Goal: Task Accomplishment & Management: Manage account settings

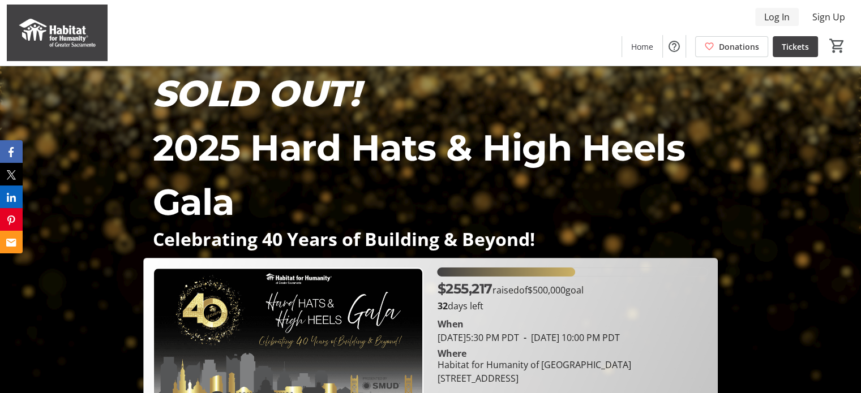
click at [779, 21] on span "Log In" at bounding box center [776, 17] width 25 height 14
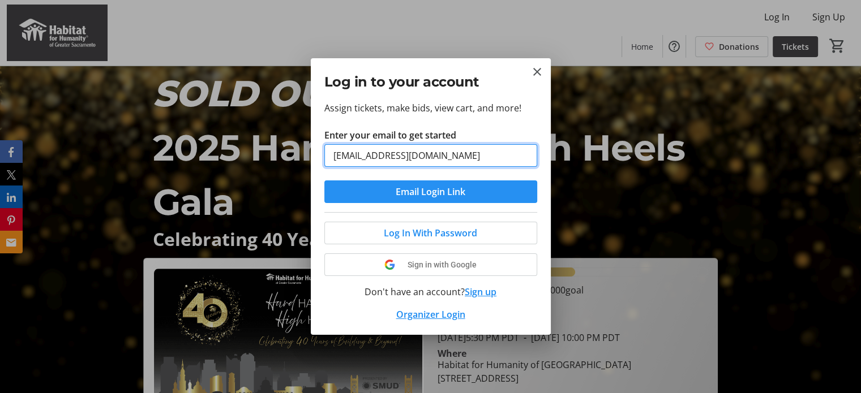
type input "[EMAIL_ADDRESS][DOMAIN_NAME]"
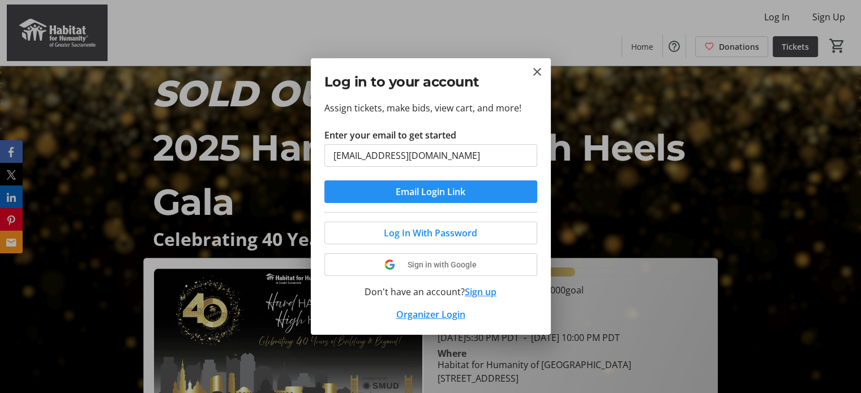
click at [483, 201] on span "submit" at bounding box center [430, 191] width 213 height 27
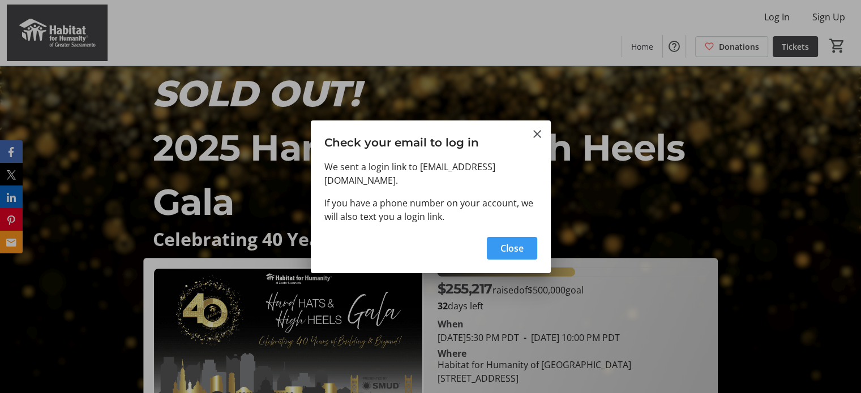
click at [513, 242] on span "Close" at bounding box center [511, 249] width 23 height 14
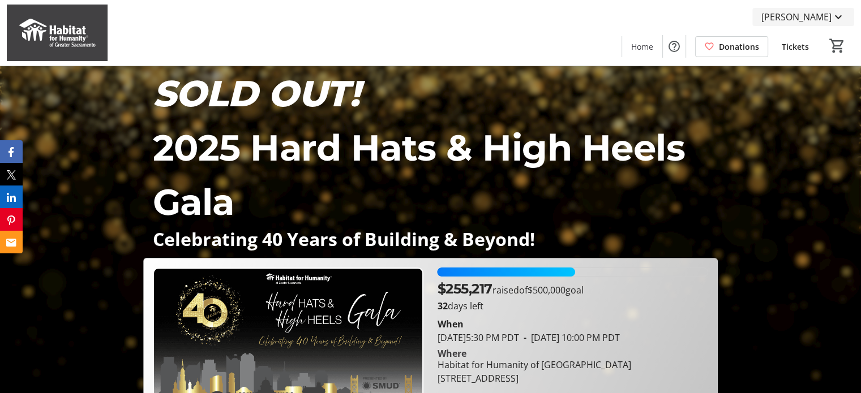
click at [802, 11] on span "[PERSON_NAME]" at bounding box center [796, 17] width 70 height 14
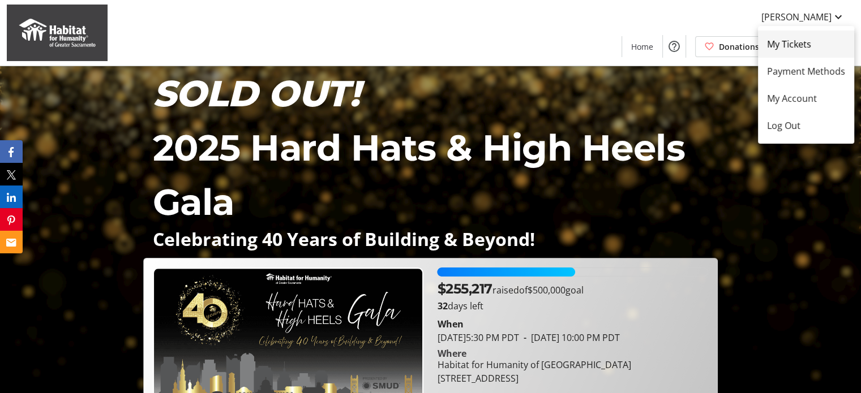
click at [806, 42] on span "My Tickets" at bounding box center [806, 44] width 78 height 14
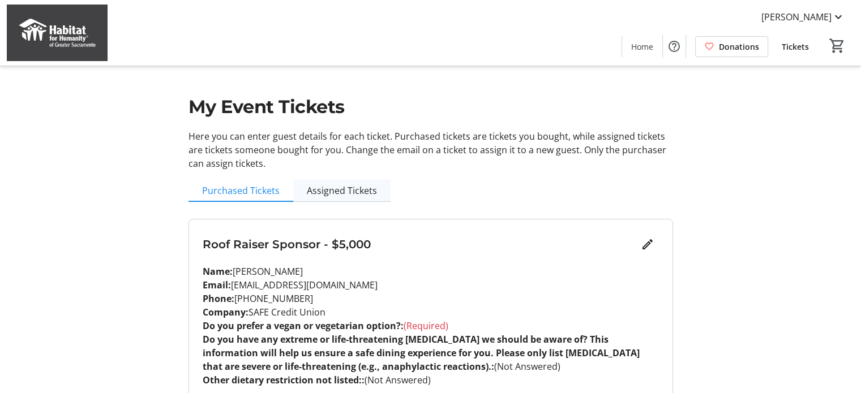
click at [353, 180] on span "Assigned Tickets" at bounding box center [342, 190] width 70 height 23
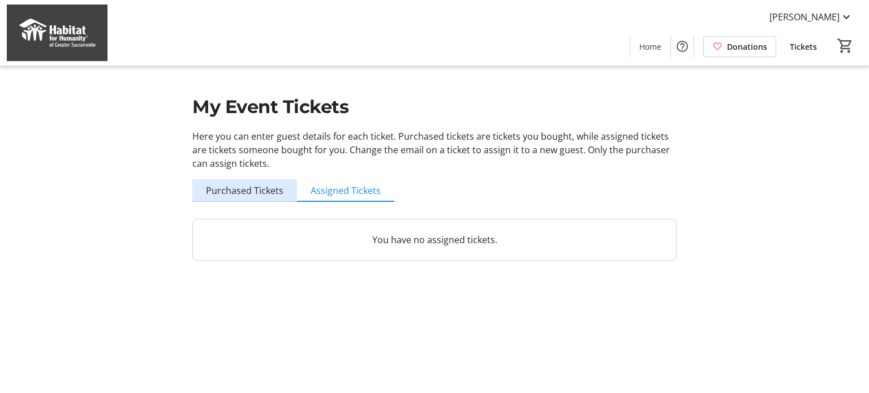
click at [269, 198] on span "Purchased Tickets" at bounding box center [245, 190] width 78 height 23
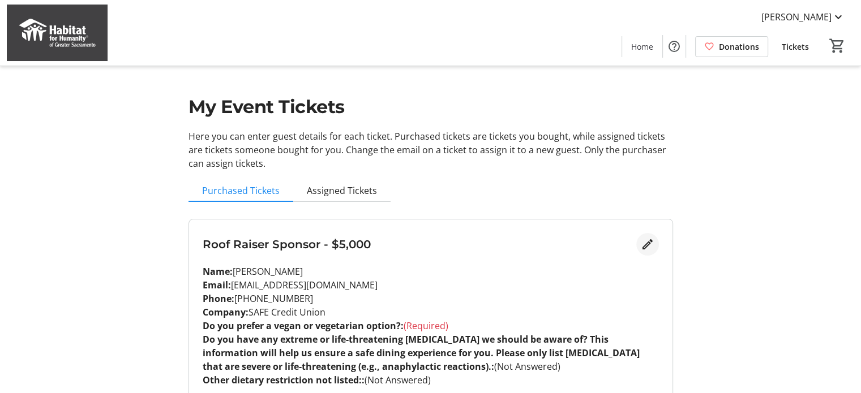
click at [645, 239] on mat-icon "Edit" at bounding box center [648, 245] width 14 height 14
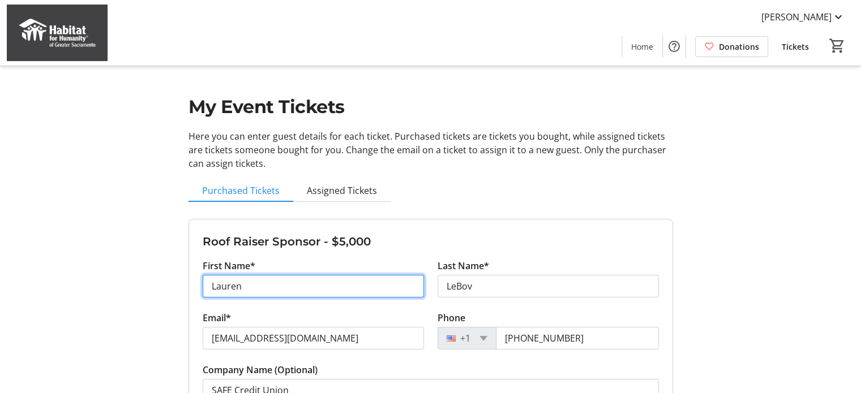
click at [328, 297] on input "Lauren" at bounding box center [313, 286] width 221 height 23
click at [330, 292] on input "Lauren" at bounding box center [313, 286] width 221 height 23
type input "Casey"
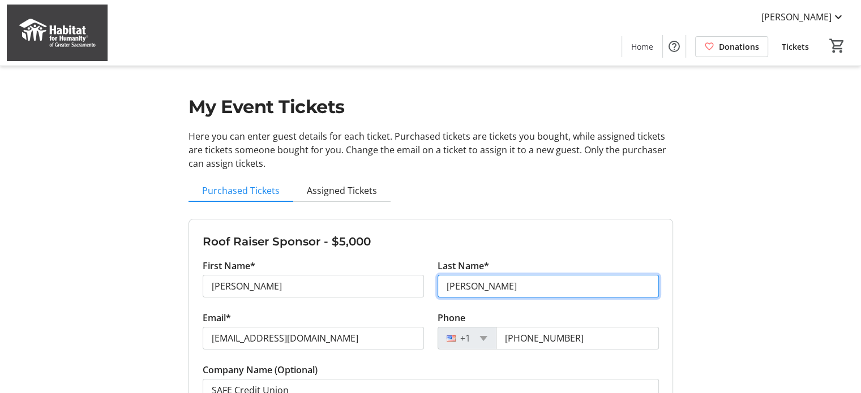
type input "Jenkins"
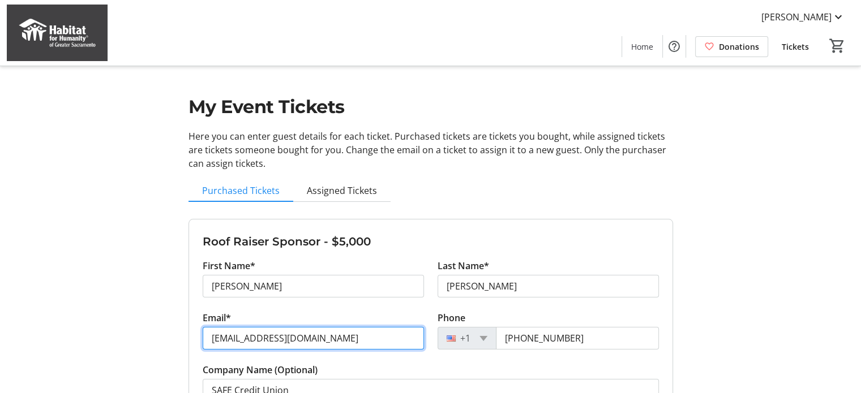
click at [346, 348] on input "[EMAIL_ADDRESS][DOMAIN_NAME]" at bounding box center [313, 338] width 221 height 23
paste input "Casey.Jenkins"
type input "Casey.Jenkins@safecu.org"
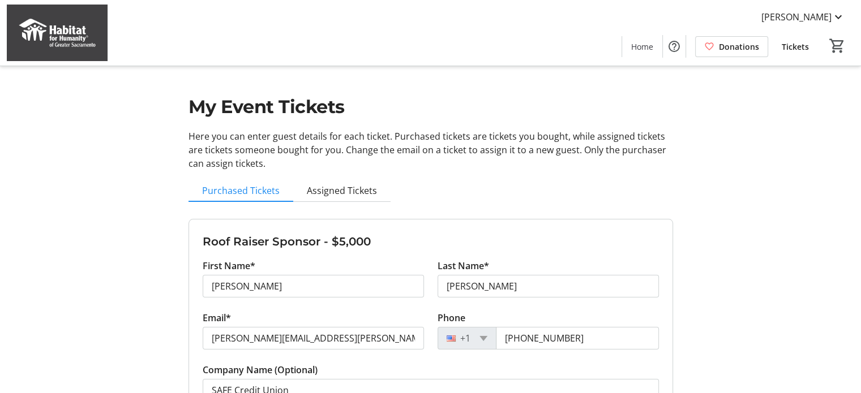
click at [590, 359] on tr-form-field "Phone +1 (916) 971-2266" at bounding box center [548, 337] width 221 height 52
click at [587, 346] on input "[PHONE_NUMBER]" at bounding box center [577, 338] width 163 height 23
click at [576, 337] on input "[PHONE_NUMBER]" at bounding box center [577, 338] width 163 height 23
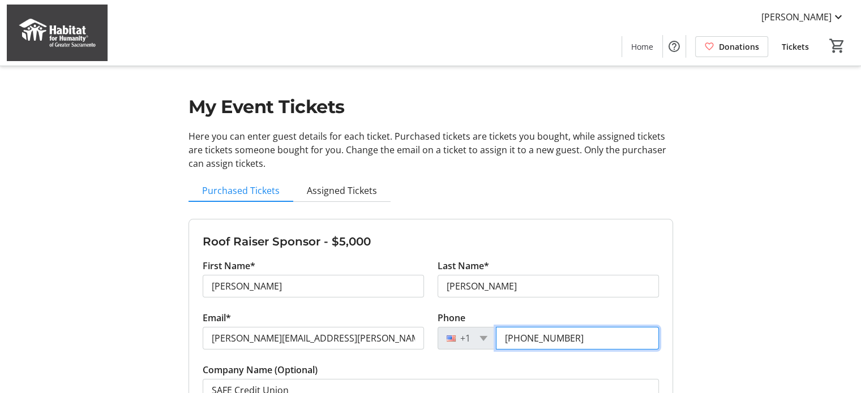
drag, startPoint x: 584, startPoint y: 337, endPoint x: 528, endPoint y: 337, distance: 56.6
click at [528, 337] on input "[PHONE_NUMBER]" at bounding box center [577, 338] width 163 height 23
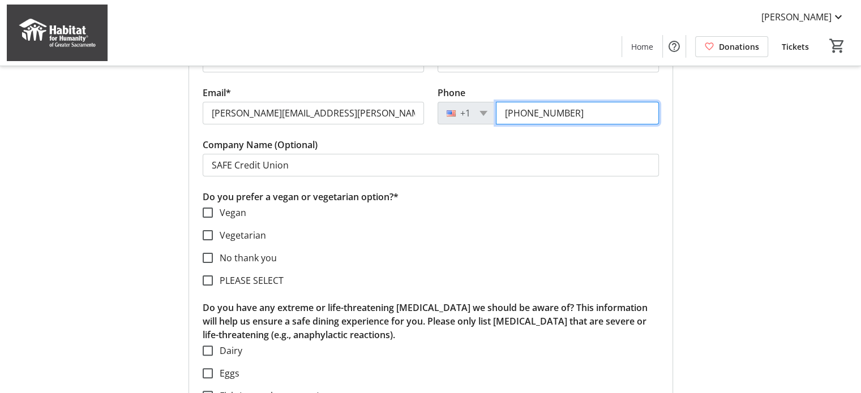
scroll to position [226, 0]
type input "[PHONE_NUMBER]"
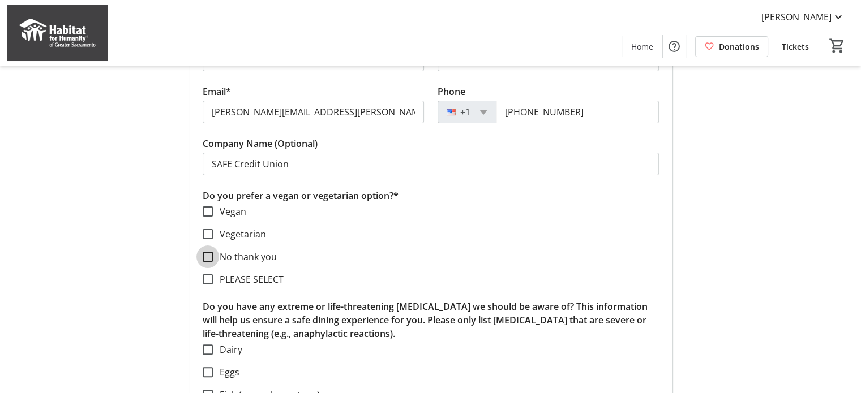
click at [208, 258] on input "No thank you" at bounding box center [208, 257] width 10 height 10
checkbox input "true"
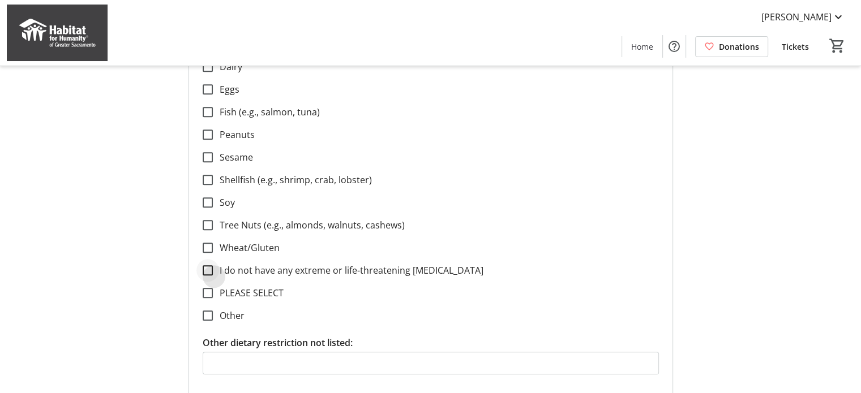
click at [220, 276] on div at bounding box center [207, 270] width 27 height 27
checkbox input "true"
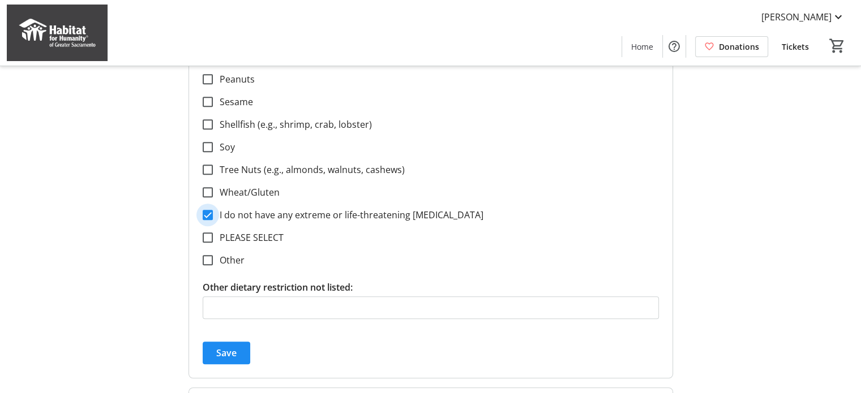
scroll to position [623, 0]
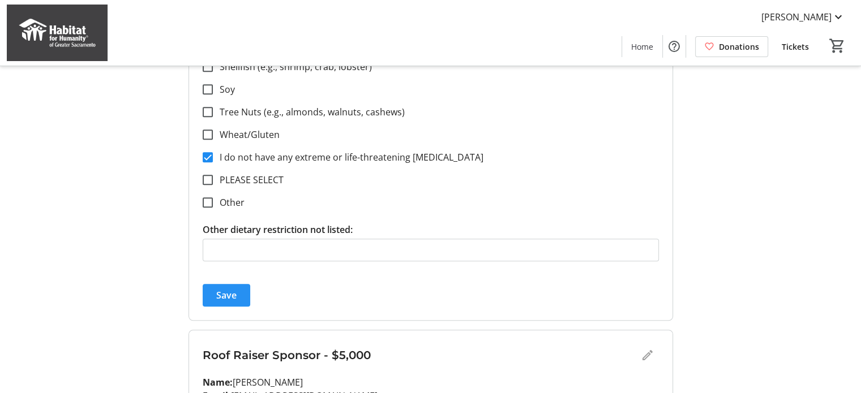
click at [211, 289] on span "submit" at bounding box center [227, 295] width 48 height 27
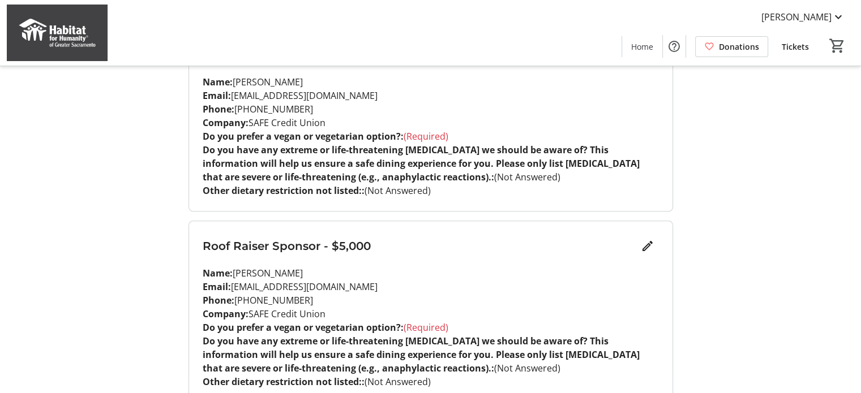
scroll to position [1390, 0]
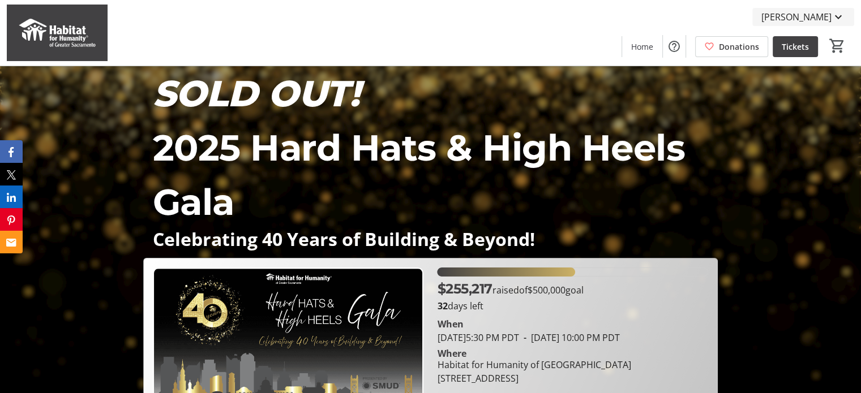
click at [826, 6] on span at bounding box center [803, 16] width 102 height 27
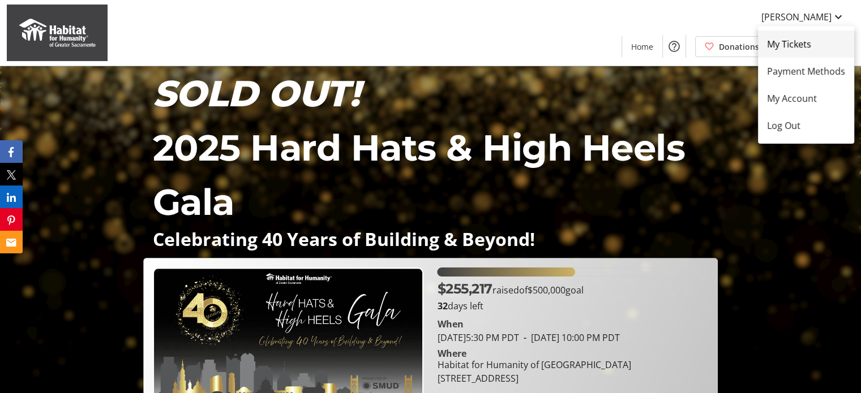
click at [790, 50] on span "My Tickets" at bounding box center [806, 44] width 78 height 14
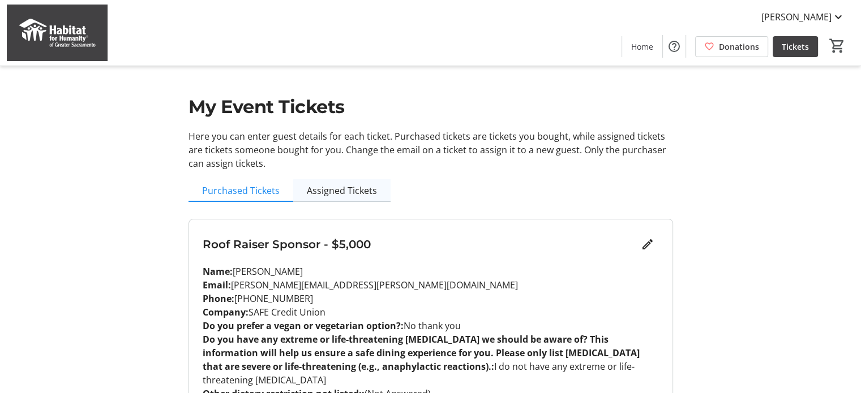
click at [362, 199] on span "Assigned Tickets" at bounding box center [342, 190] width 70 height 23
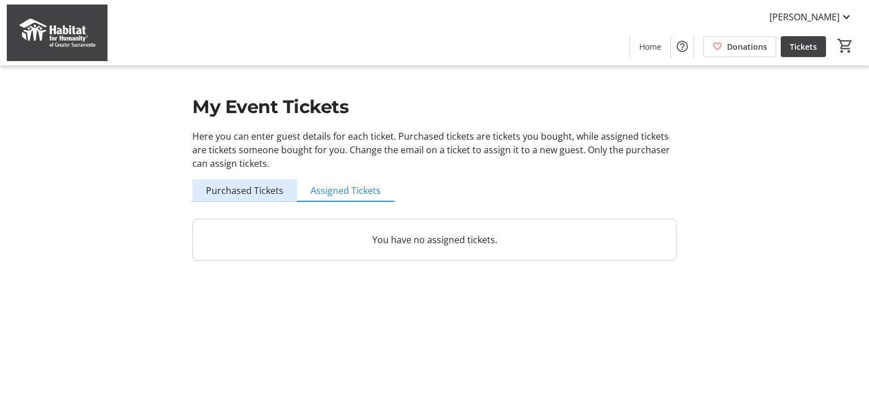
click at [263, 192] on span "Purchased Tickets" at bounding box center [245, 190] width 78 height 9
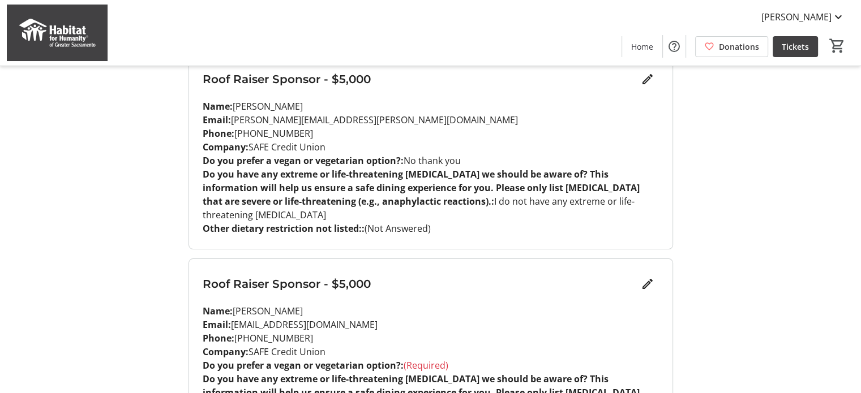
scroll to position [170, 0]
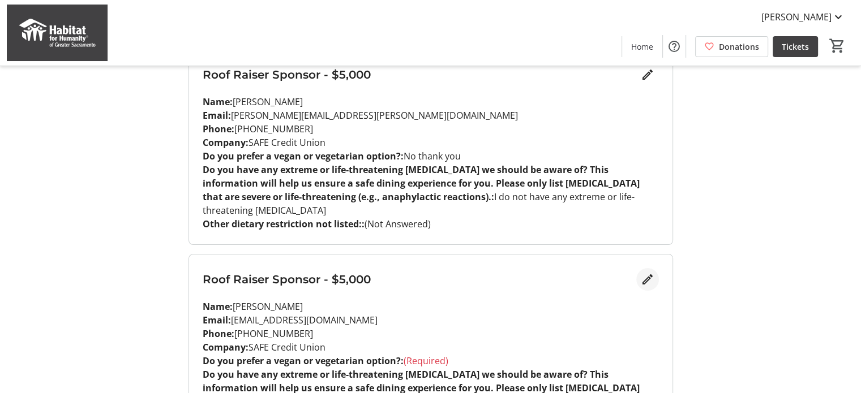
click at [648, 273] on mat-icon "Edit" at bounding box center [648, 280] width 14 height 14
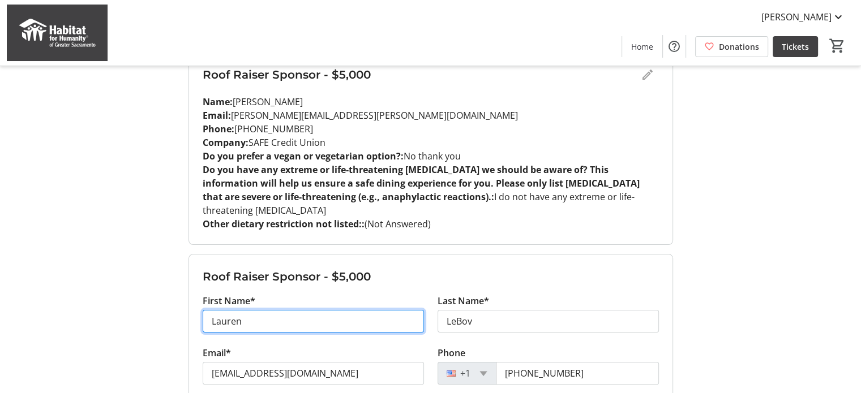
click at [358, 317] on input "Lauren" at bounding box center [313, 321] width 221 height 23
click at [318, 310] on input "Lauren" at bounding box center [313, 321] width 221 height 23
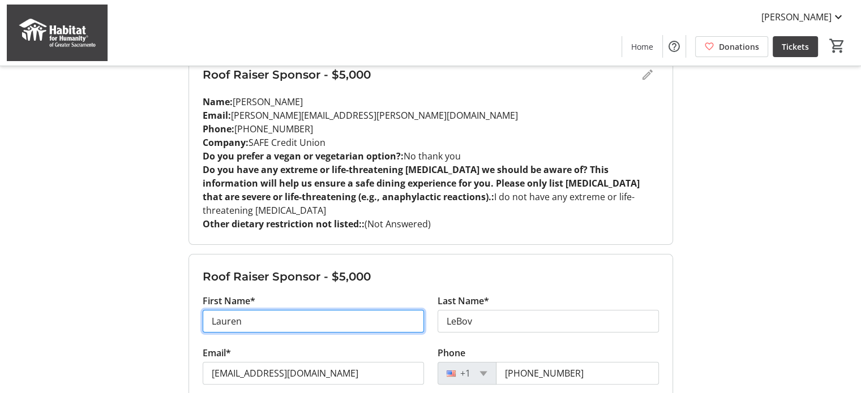
click at [318, 310] on input "Lauren" at bounding box center [313, 321] width 221 height 23
type input "[PERSON_NAME]"
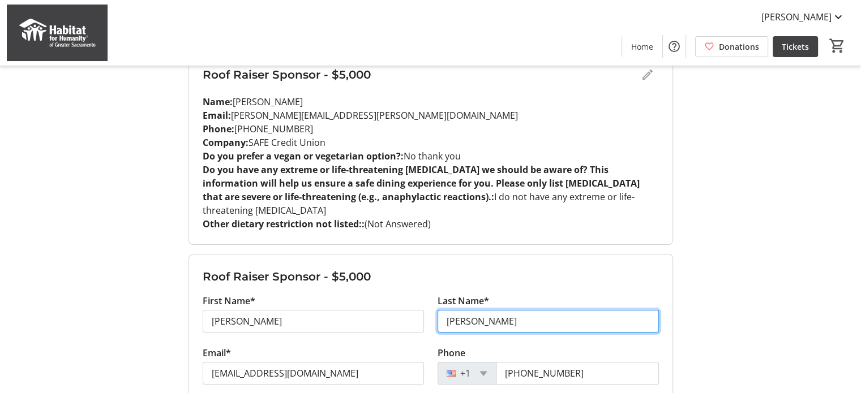
type input "[PERSON_NAME]"
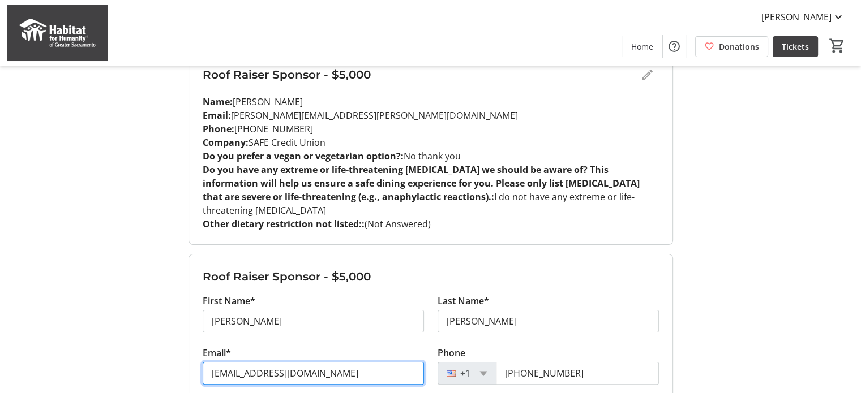
paste input "[EMAIL_ADDRESS][DOMAIN_NAME]"
type input "[EMAIL_ADDRESS][DOMAIN_NAME]"
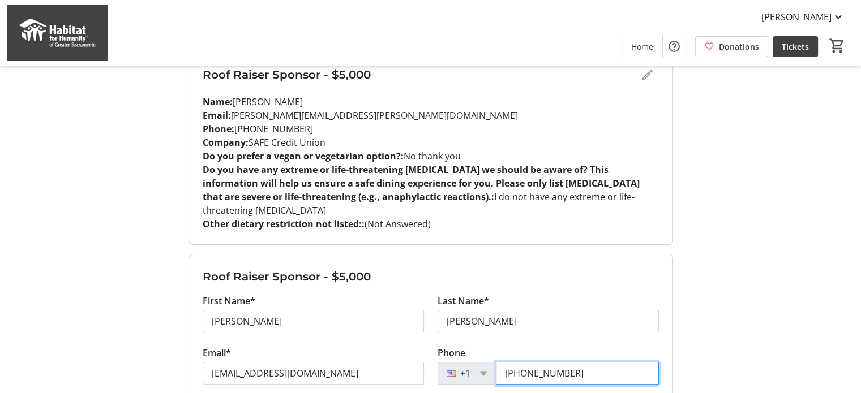
drag, startPoint x: 586, startPoint y: 354, endPoint x: 548, endPoint y: 363, distance: 38.9
click at [548, 363] on input "[PHONE_NUMBER]" at bounding box center [577, 373] width 163 height 23
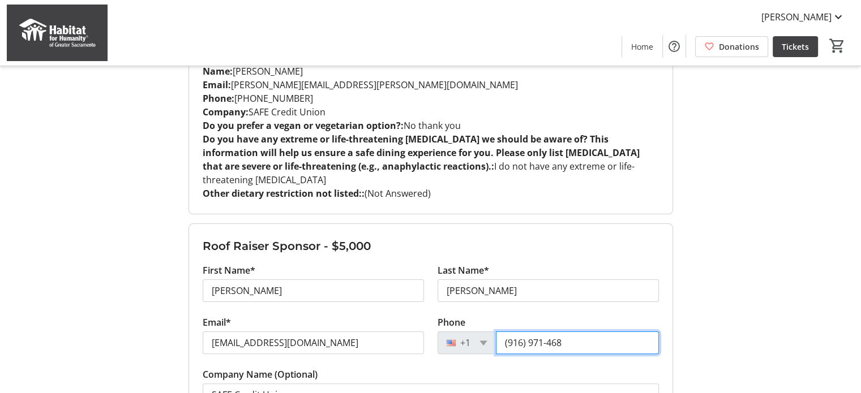
scroll to position [226, 0]
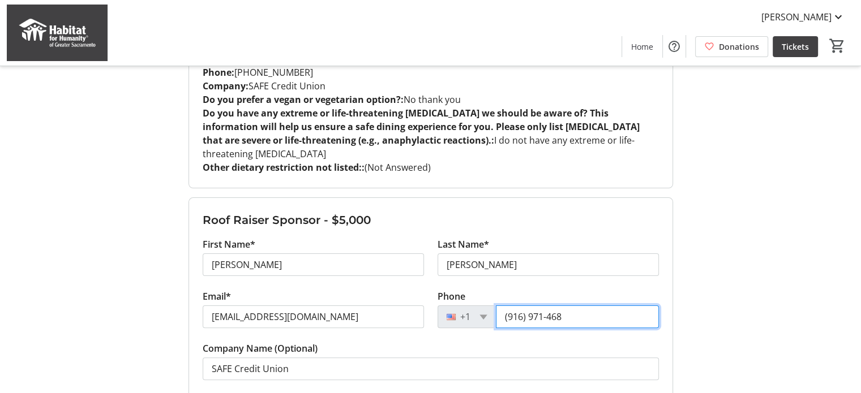
drag, startPoint x: 599, startPoint y: 296, endPoint x: 547, endPoint y: 303, distance: 52.5
click at [547, 306] on input "(916) 971-468" at bounding box center [577, 317] width 163 height 23
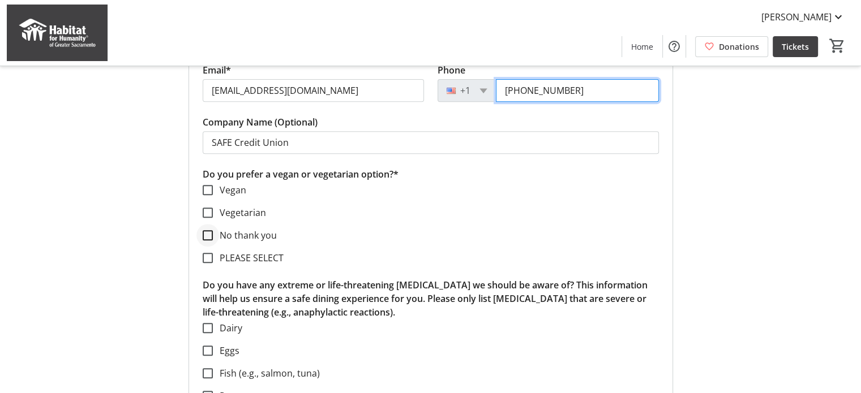
type input "[PHONE_NUMBER]"
click at [208, 230] on input "No thank you" at bounding box center [208, 235] width 10 height 10
checkbox input "true"
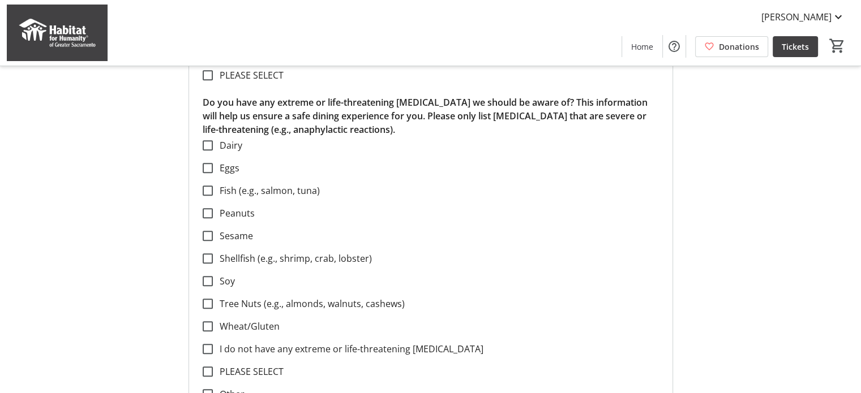
scroll to position [679, 0]
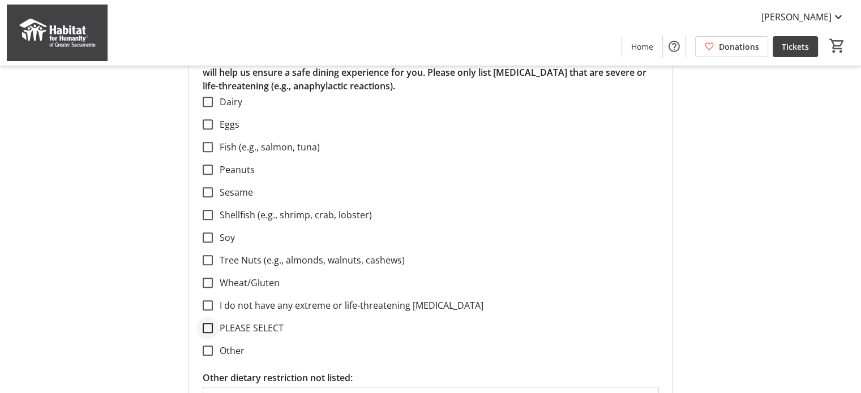
click at [216, 315] on div at bounding box center [207, 328] width 27 height 27
checkbox input "true"
click at [199, 337] on div at bounding box center [207, 350] width 27 height 27
checkbox input "true"
click at [205, 323] on input "PLEASE SELECT" at bounding box center [208, 328] width 10 height 10
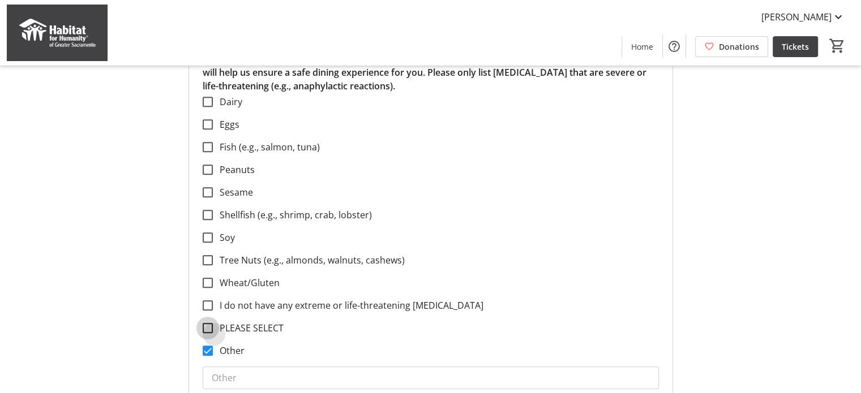
checkbox input "false"
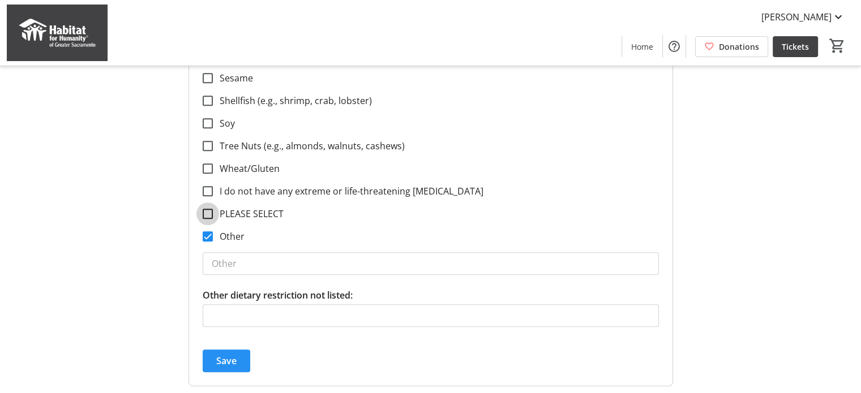
scroll to position [792, 0]
click at [216, 228] on div at bounding box center [207, 237] width 27 height 27
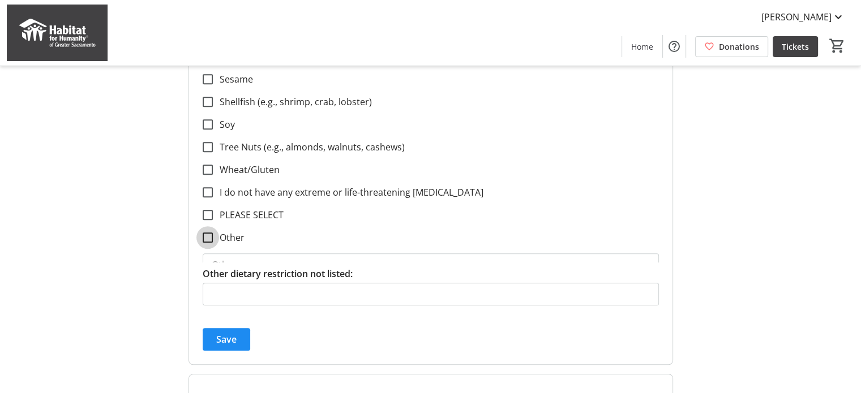
checkbox input "false"
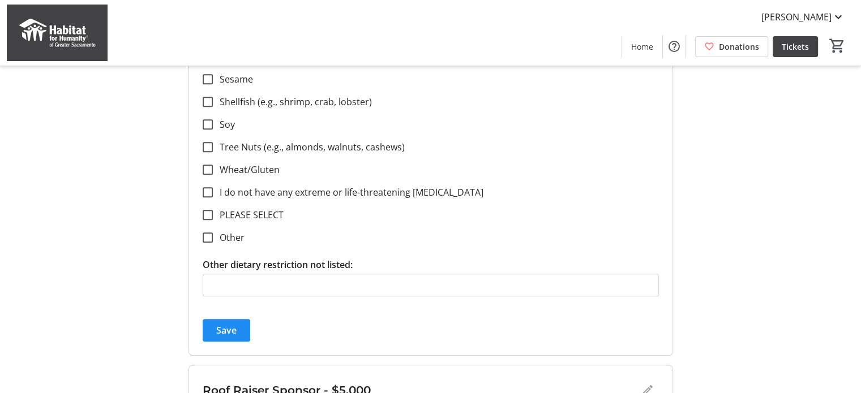
click at [229, 169] on section "Dairy Eggs Fish (e.g., salmon, tuna) Peanuts Sesame Shellfish (e.g., shrimp, cr…" at bounding box center [431, 102] width 456 height 240
click at [231, 186] on label "I do not have any extreme or life-threatening [MEDICAL_DATA]" at bounding box center [348, 193] width 271 height 14
click at [213, 187] on input "I do not have any extreme or life-threatening [MEDICAL_DATA]" at bounding box center [208, 192] width 10 height 10
checkbox input "true"
click at [230, 326] on span "submit" at bounding box center [227, 330] width 48 height 27
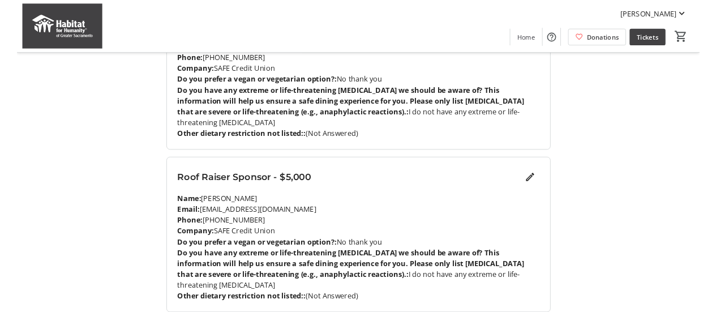
scroll to position [340, 0]
